Goal: Information Seeking & Learning: Learn about a topic

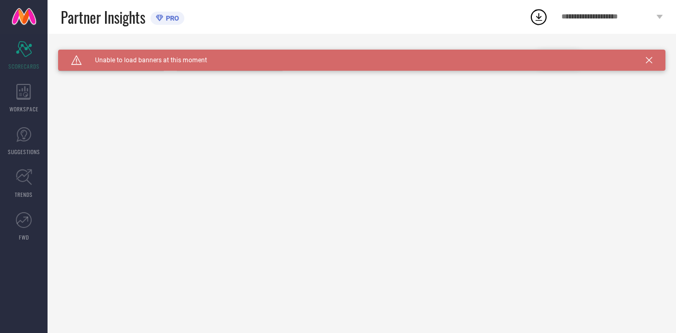
type input "All"
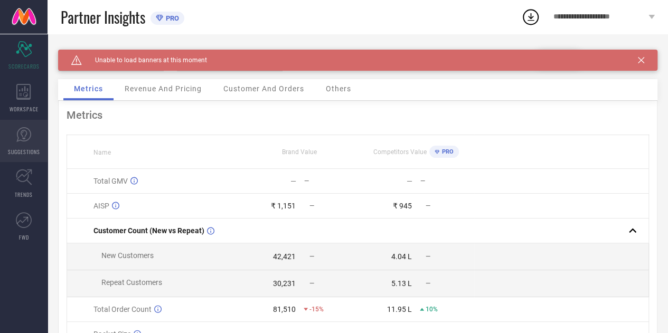
click at [36, 135] on link "SUGGESTIONS" at bounding box center [24, 141] width 48 height 42
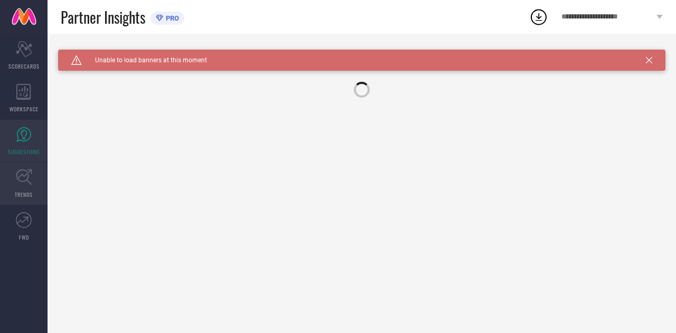
click at [35, 182] on link "TRENDS" at bounding box center [24, 184] width 48 height 42
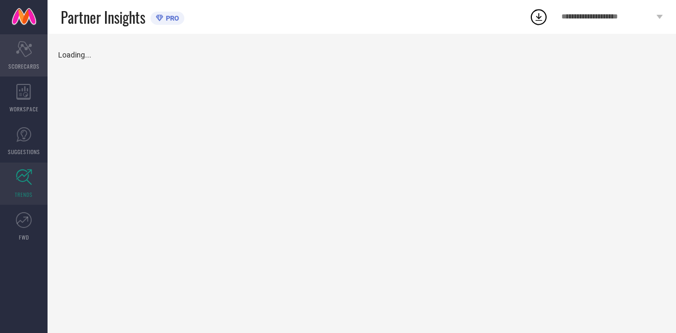
click at [24, 73] on div "Scorecard SCORECARDS" at bounding box center [24, 55] width 48 height 42
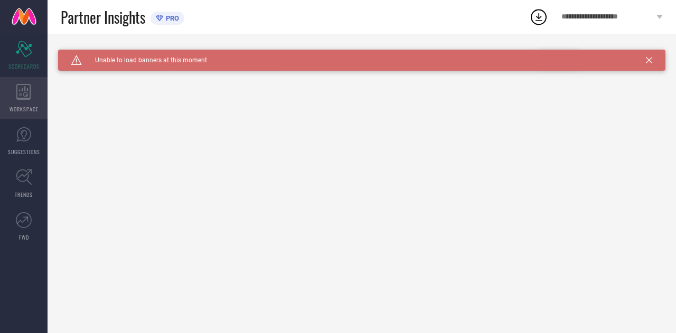
type input "All"
click at [25, 90] on icon at bounding box center [23, 92] width 14 height 16
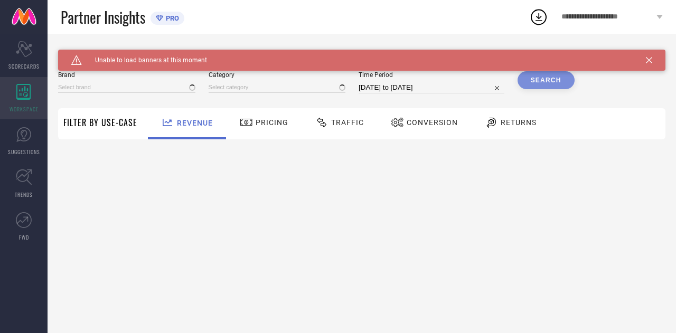
type input "THE SOULED STORE"
type input "All"
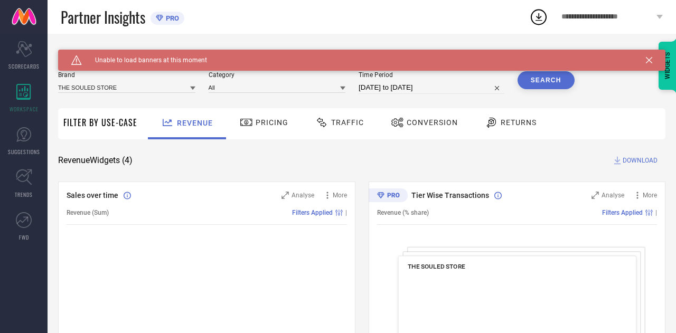
click at [346, 125] on span "Traffic" at bounding box center [347, 122] width 33 height 8
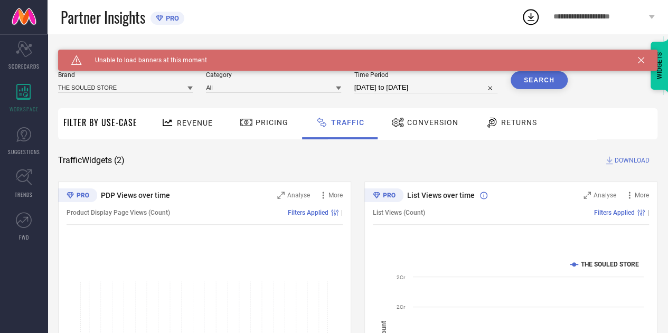
click at [644, 59] on icon at bounding box center [641, 60] width 6 height 6
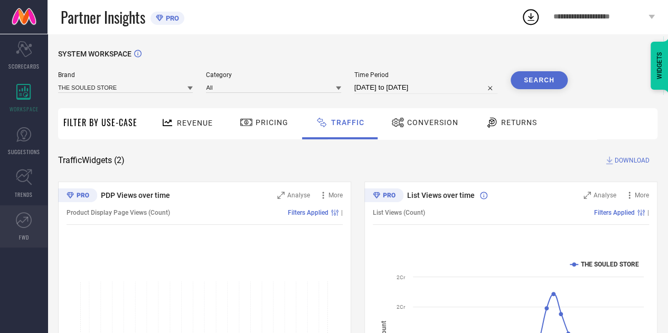
click at [21, 220] on icon at bounding box center [23, 219] width 12 height 7
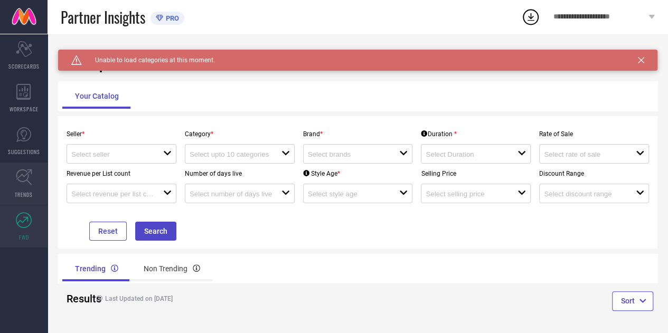
click at [19, 171] on icon at bounding box center [24, 177] width 16 height 16
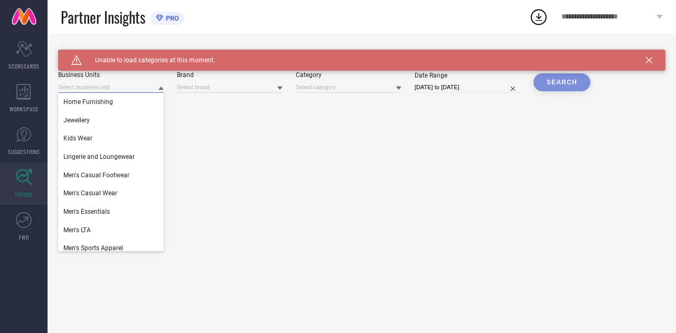
click at [130, 84] on input at bounding box center [111, 87] width 106 height 11
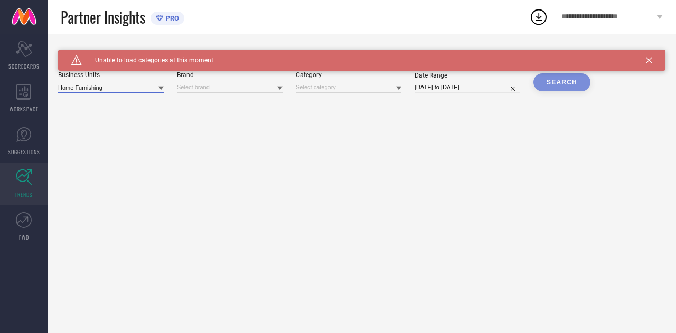
click at [136, 84] on input at bounding box center [111, 87] width 106 height 11
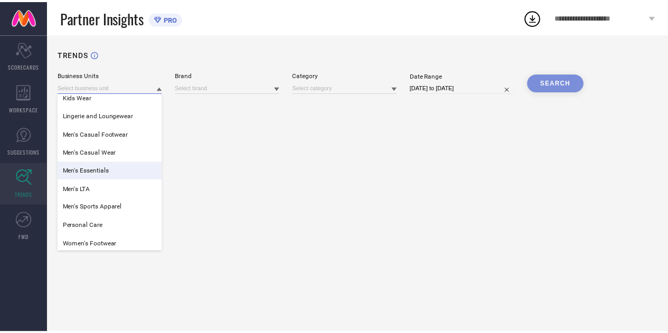
scroll to position [61, 0]
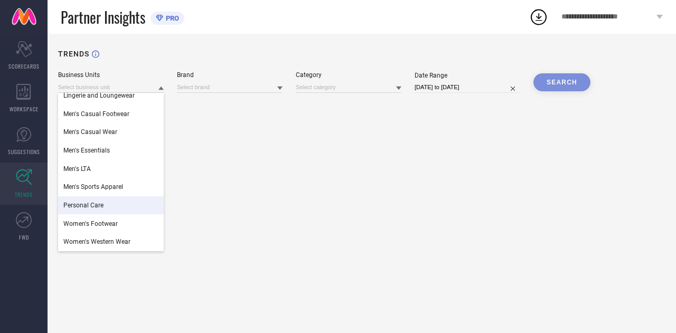
click at [102, 212] on div "Personal Care" at bounding box center [111, 205] width 106 height 18
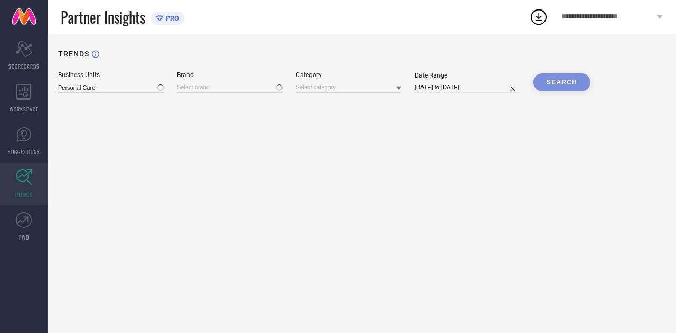
click at [556, 87] on div "SEARCH" at bounding box center [561, 82] width 57 height 18
select select "8"
select select "2025"
select select "9"
select select "2025"
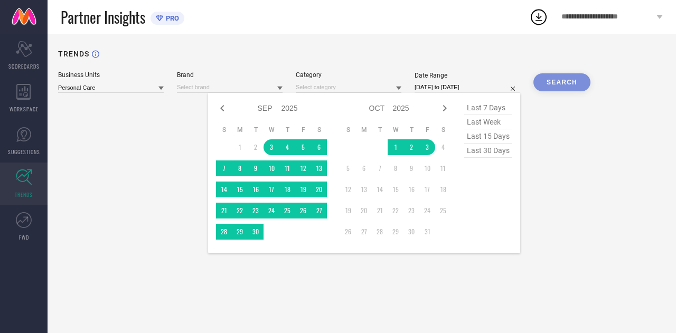
click at [479, 85] on input "03-09-2025 to 03-10-2025" at bounding box center [467, 87] width 106 height 11
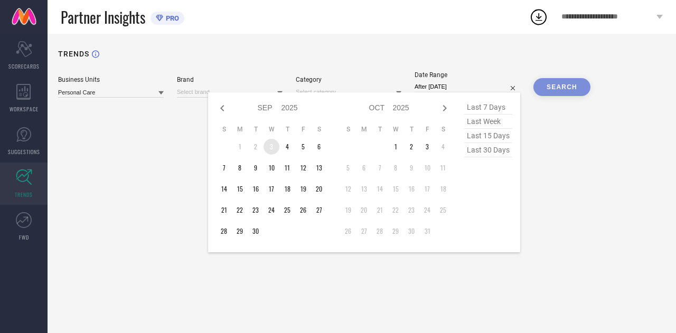
click at [277, 153] on td "3" at bounding box center [271, 147] width 16 height 16
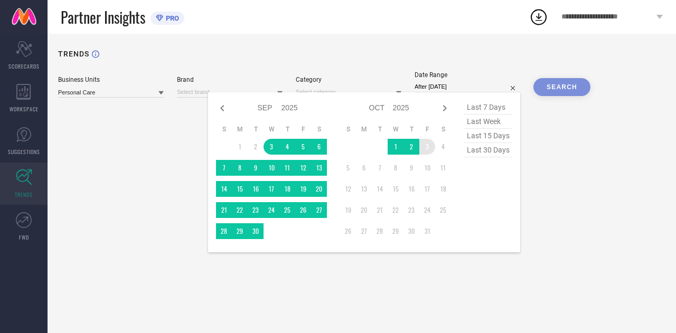
type input "03-09-2025 to 03-10-2025"
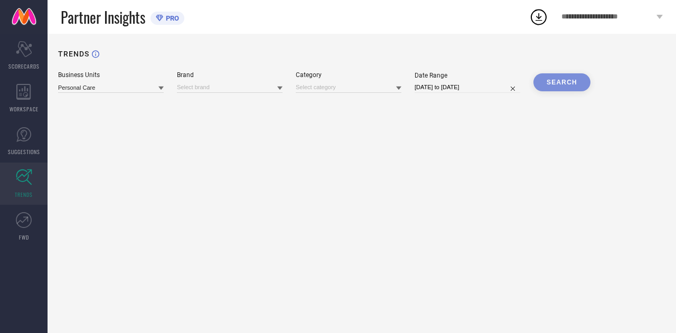
click at [572, 82] on div "SEARCH" at bounding box center [561, 82] width 57 height 18
click at [266, 90] on input at bounding box center [230, 87] width 106 height 11
click at [279, 88] on icon at bounding box center [279, 89] width 5 height 4
click at [359, 88] on input at bounding box center [349, 87] width 106 height 11
click at [6, 93] on div "WORKSPACE" at bounding box center [24, 98] width 48 height 42
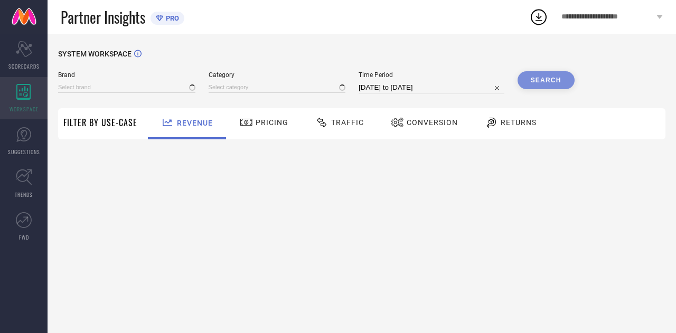
type input "THE SOULED STORE"
type input "All"
